Goal: Task Accomplishment & Management: Manage account settings

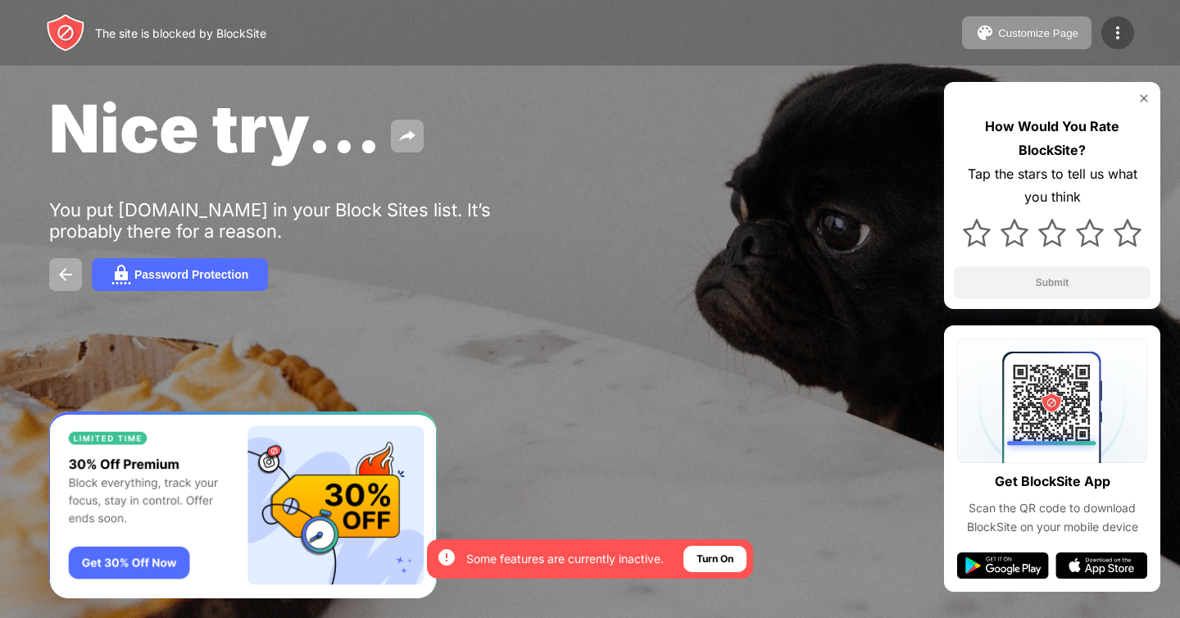
click at [1113, 30] on img at bounding box center [1118, 33] width 20 height 20
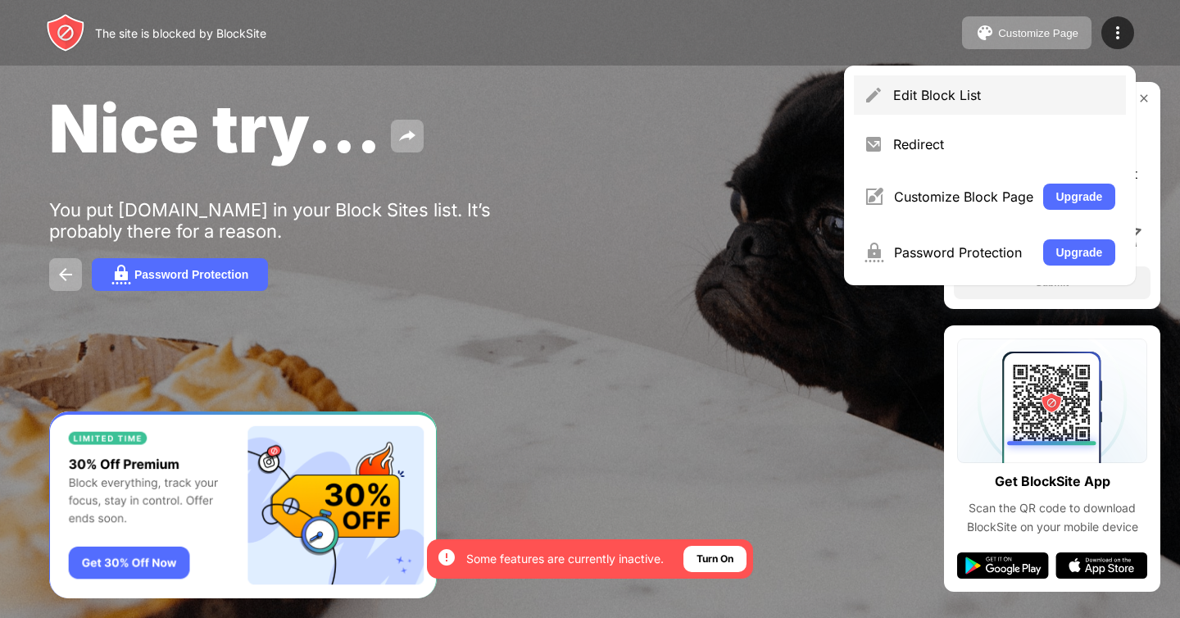
click at [934, 91] on div "Edit Block List" at bounding box center [1005, 95] width 223 height 16
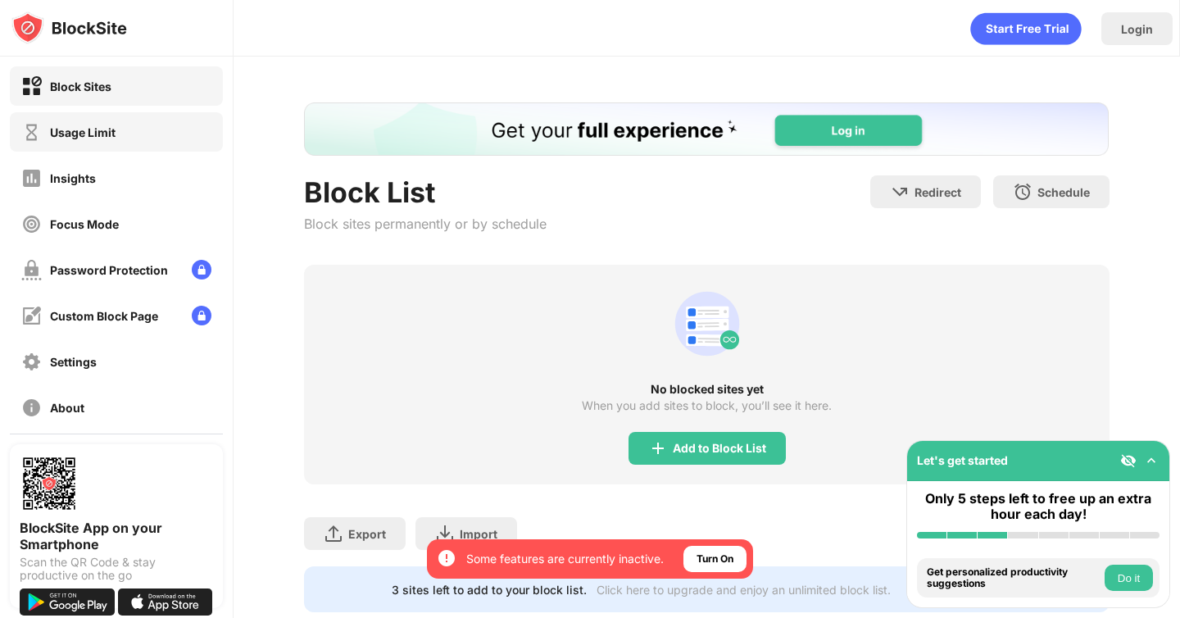
click at [114, 119] on div "Usage Limit" at bounding box center [116, 131] width 213 height 39
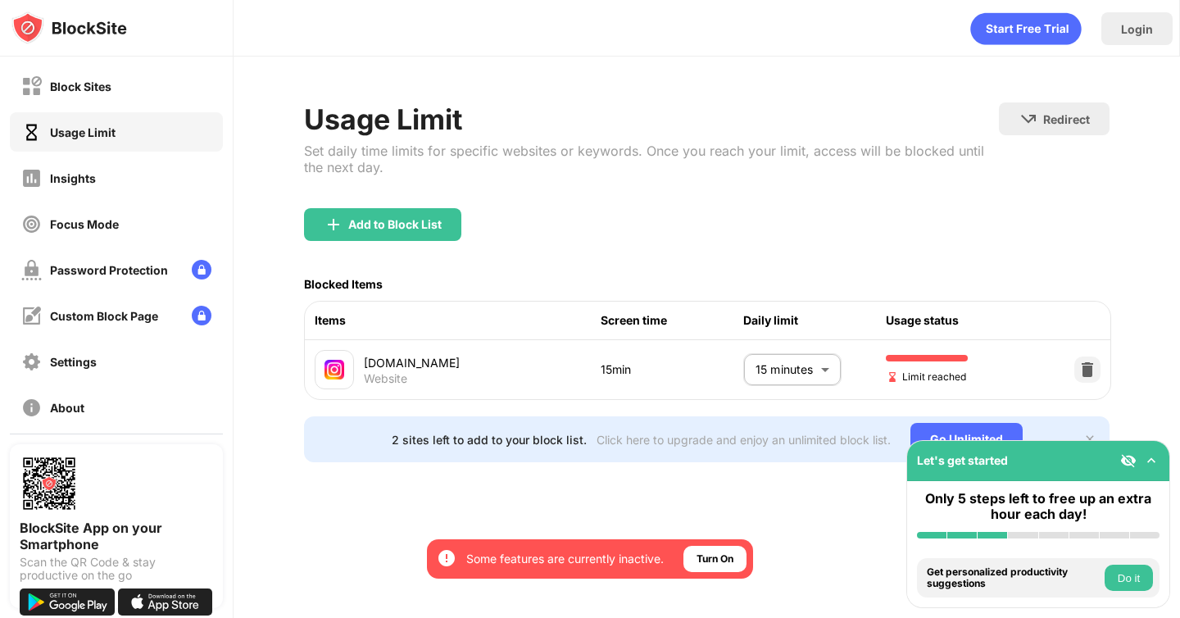
click at [780, 375] on body "By opting in, you ensure access to all the features and benefits that rely on t…" at bounding box center [590, 309] width 1180 height 618
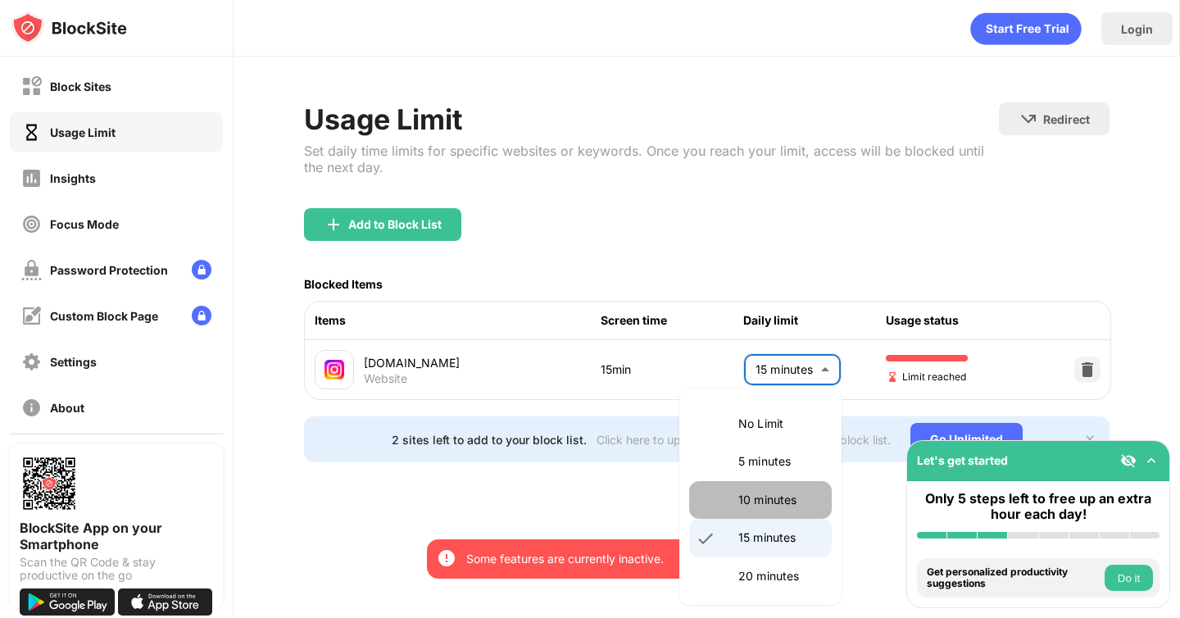
click at [778, 503] on p "10 minutes" at bounding box center [781, 500] width 84 height 18
type input "**"
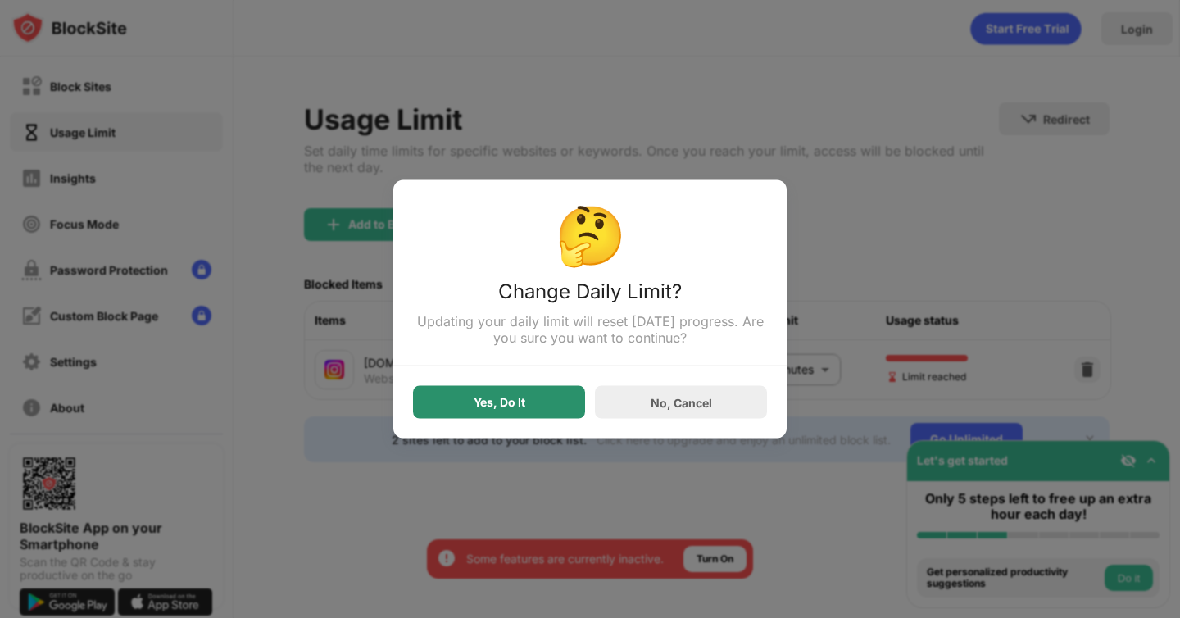
click at [520, 401] on div "Yes, Do It" at bounding box center [500, 402] width 52 height 13
